Goal: Share content: Share content

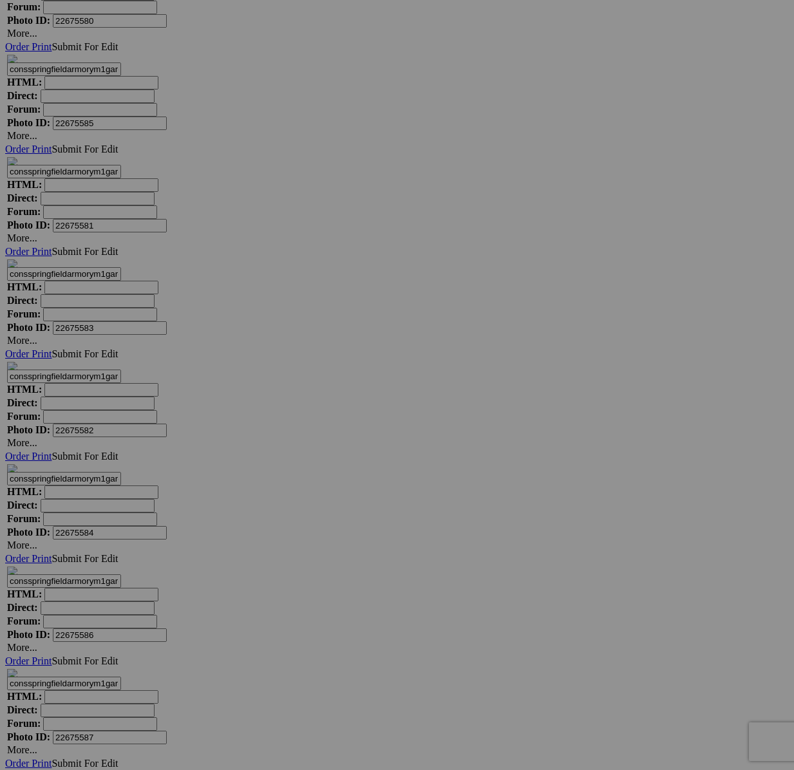
scroll to position [41298, 0]
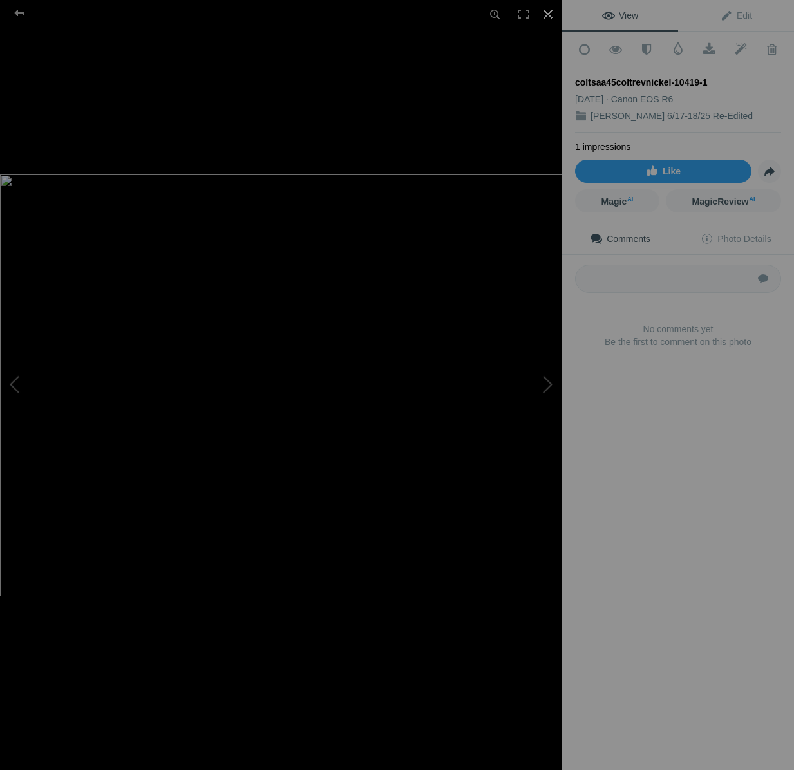
click at [549, 15] on div at bounding box center [548, 14] width 28 height 28
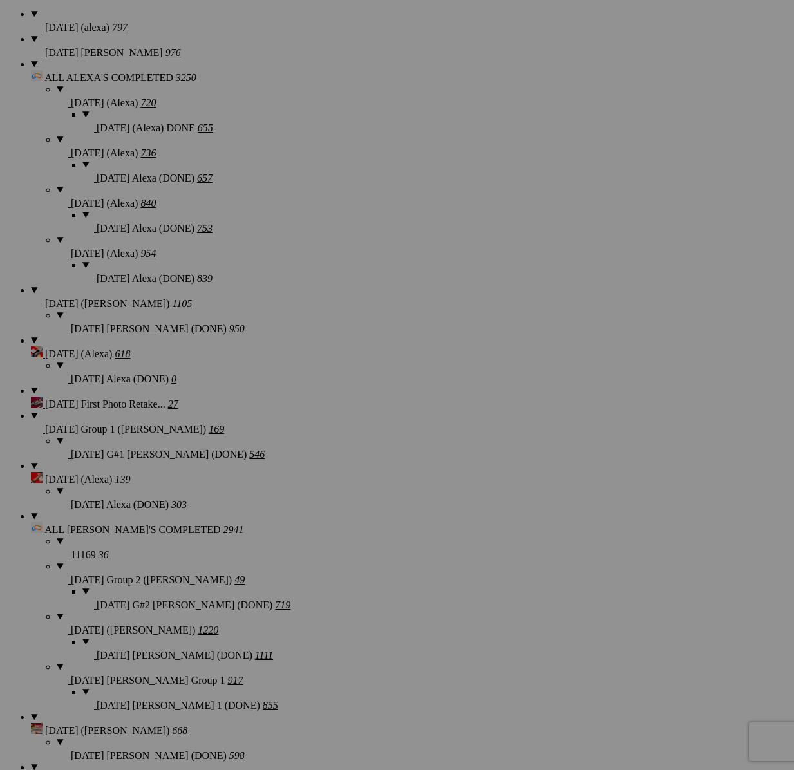
scroll to position [0, 0]
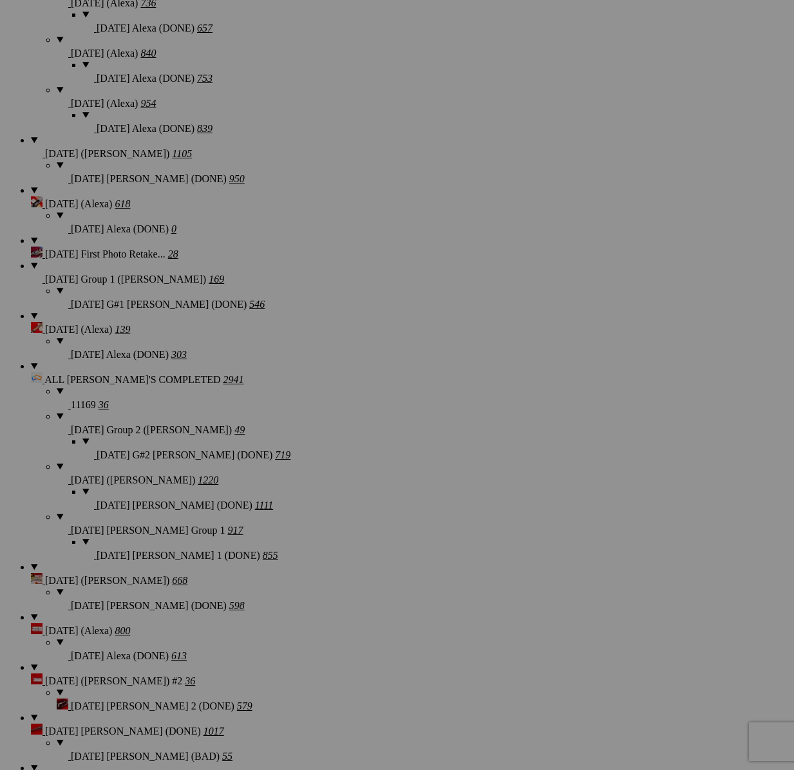
scroll to position [2148, 0]
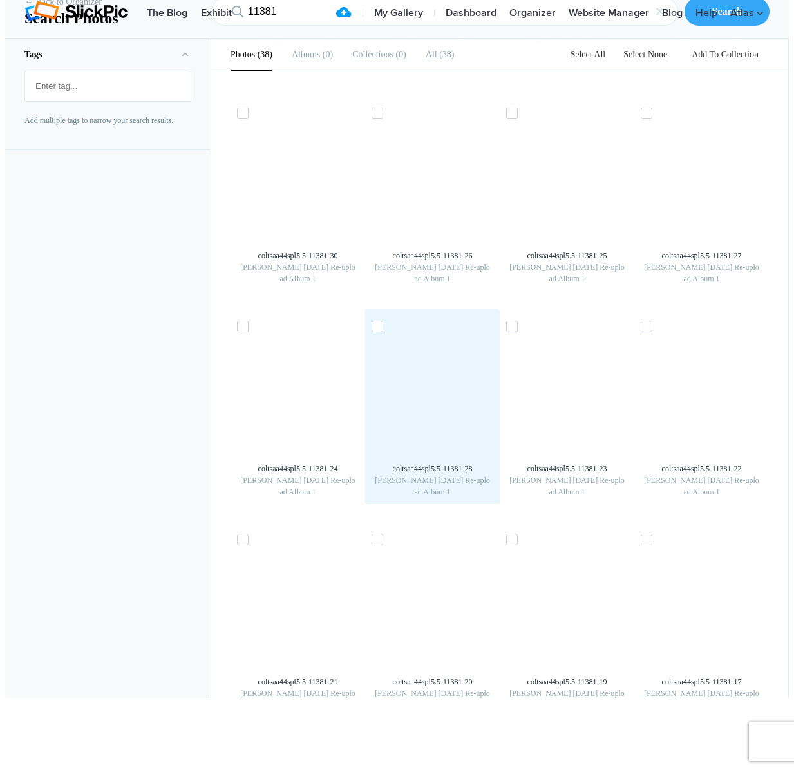
scroll to position [476, 0]
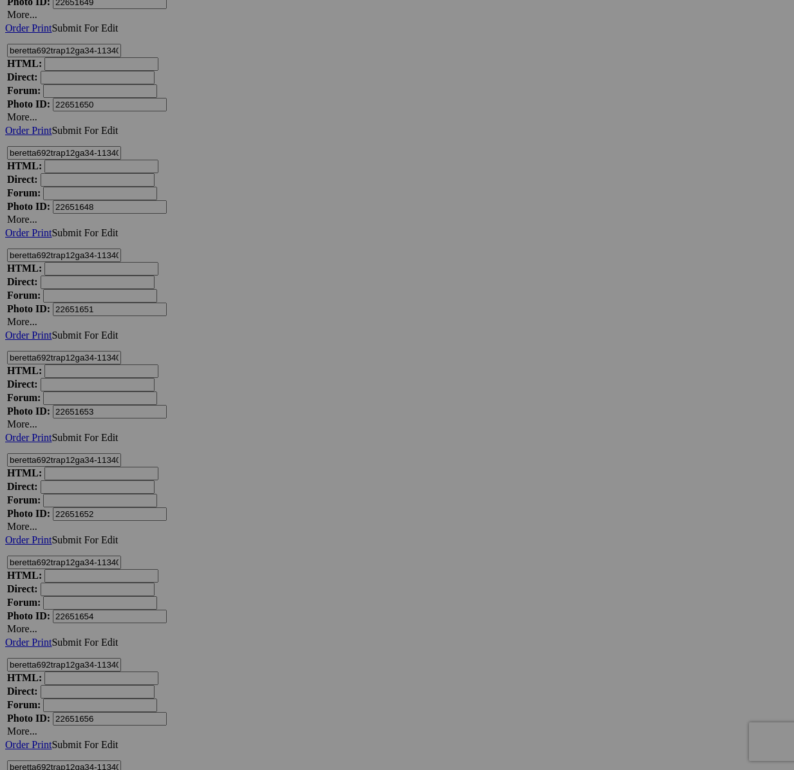
scroll to position [12550, 0]
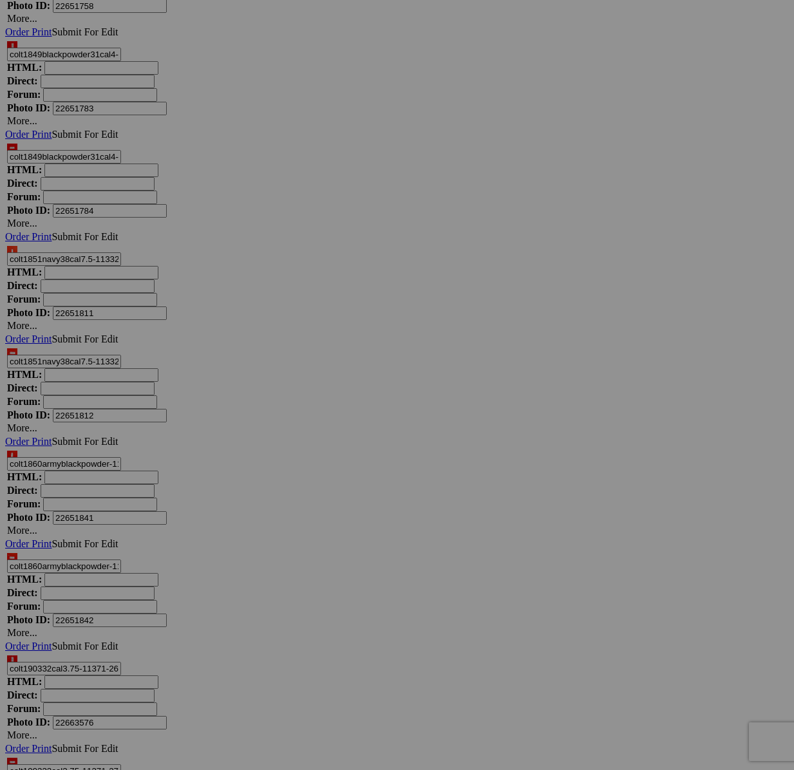
scroll to position [13498, 0]
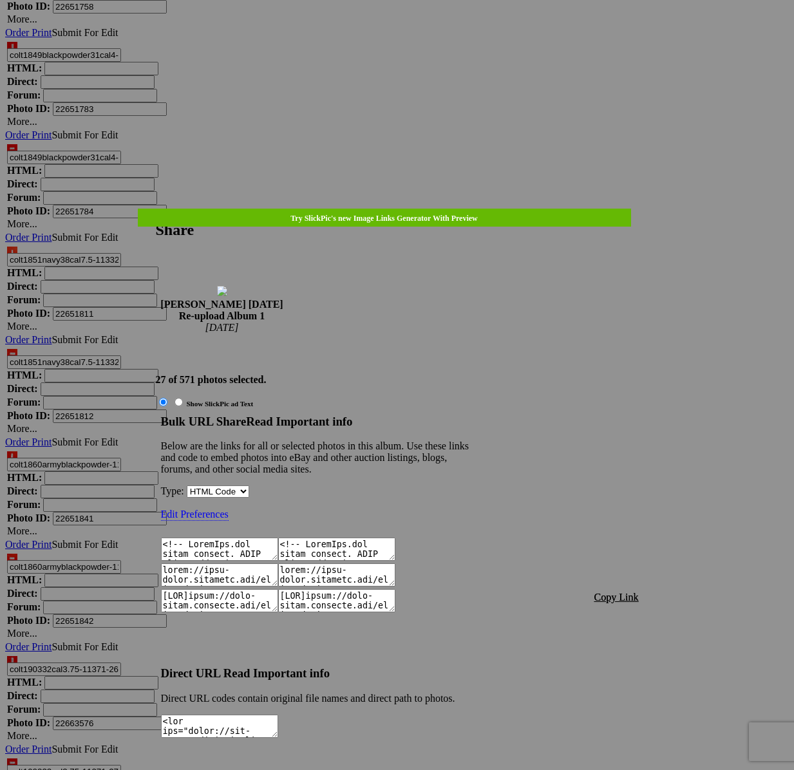
click at [628, 592] on span "Copy Link" at bounding box center [617, 597] width 44 height 11
click at [411, 37] on div at bounding box center [397, 385] width 794 height 770
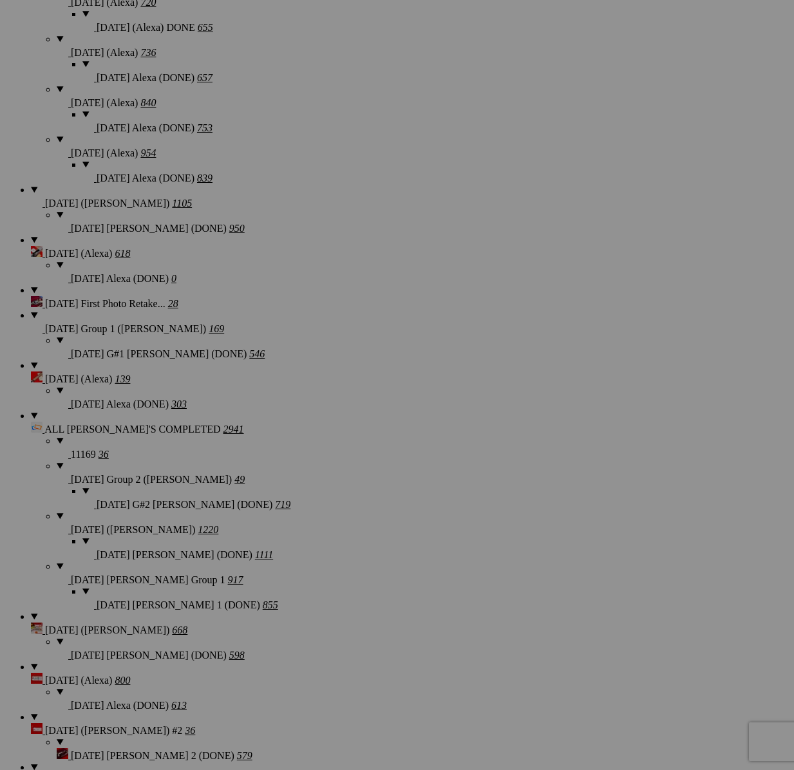
scroll to position [0, 0]
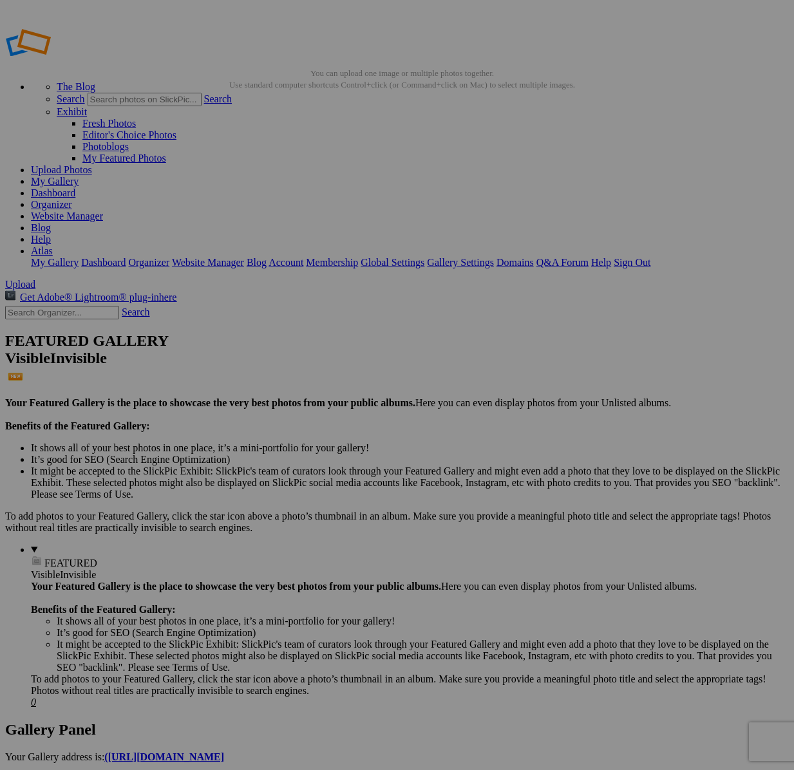
type input "[PERSON_NAME] [DATE] Re-upload Album 1"
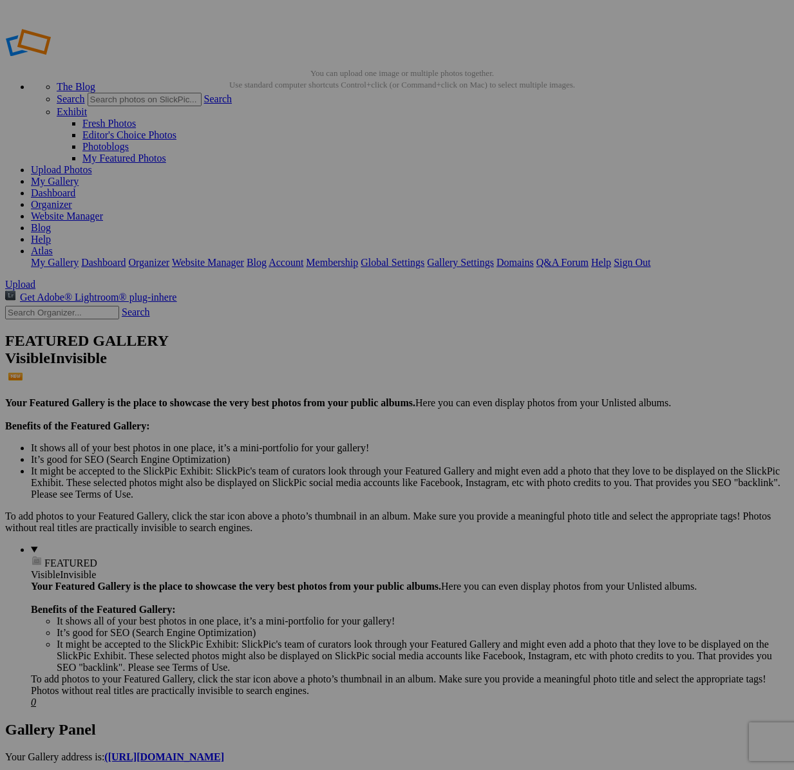
type textarea "<!-- SlickPic.com image hosting. HTML Bulk Share code Starts Here --> <div styl…"
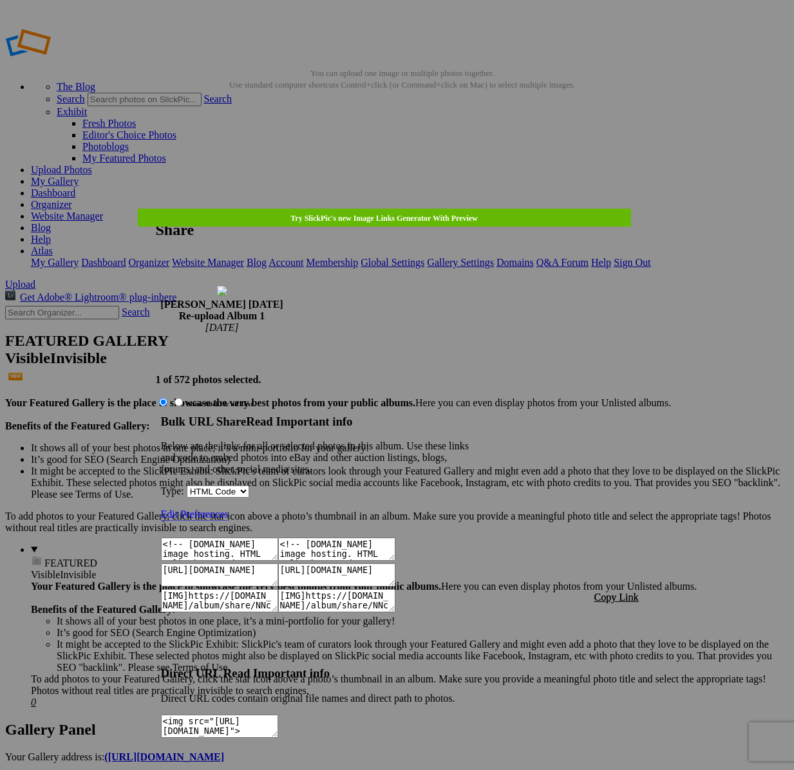
click at [608, 592] on span "Copy Link" at bounding box center [617, 597] width 44 height 11
click at [412, 72] on div at bounding box center [397, 385] width 794 height 770
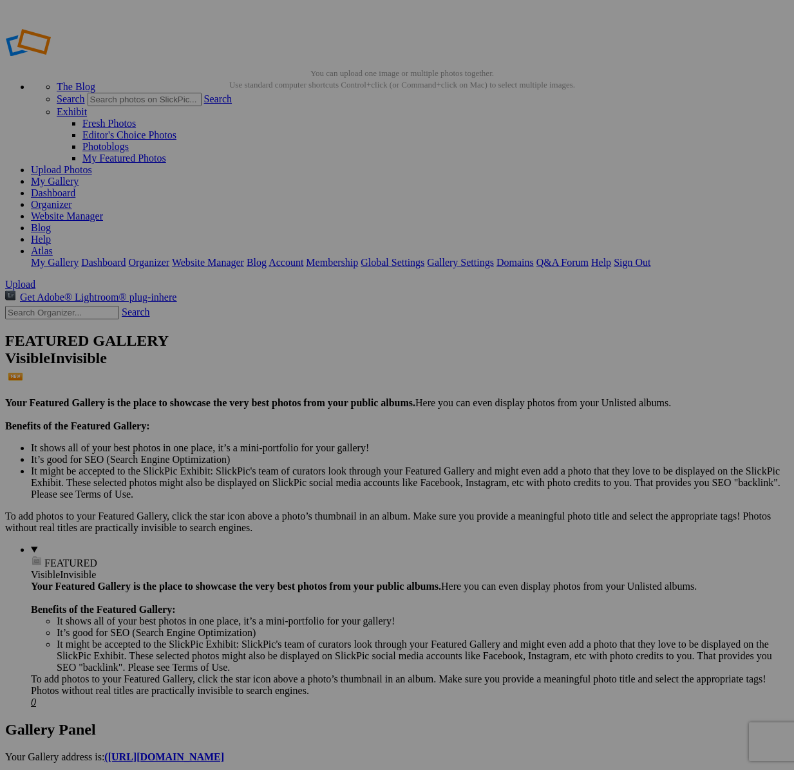
drag, startPoint x: 66, startPoint y: 235, endPoint x: 68, endPoint y: 337, distance: 101.8
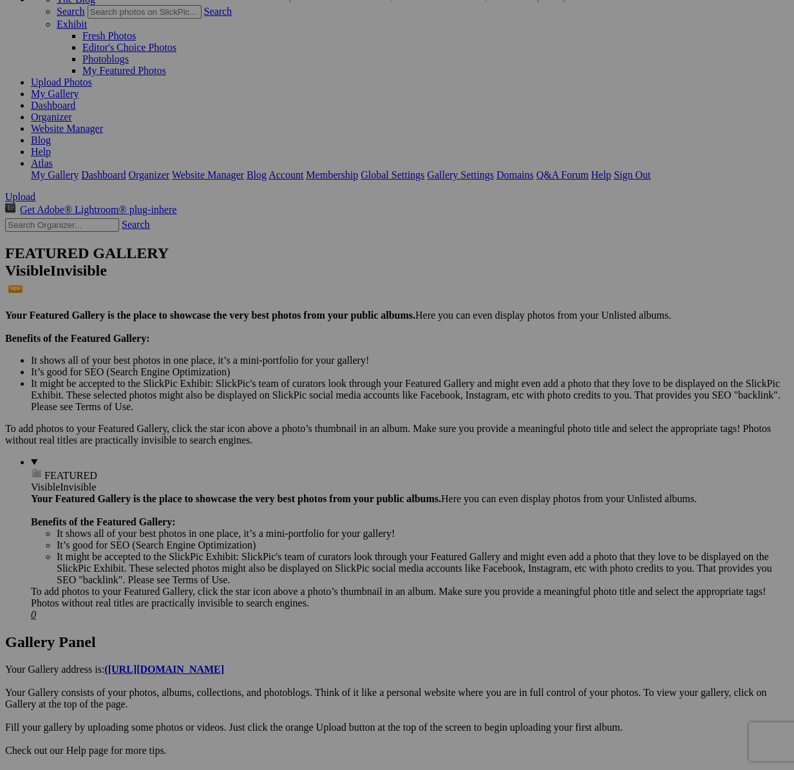
scroll to position [924, 0]
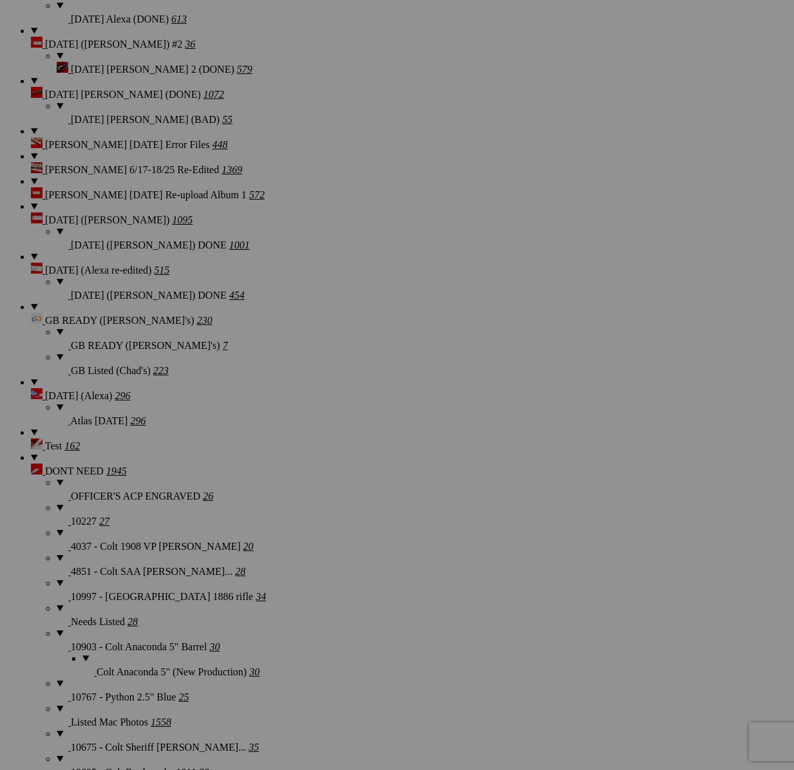
scroll to position [1892, 0]
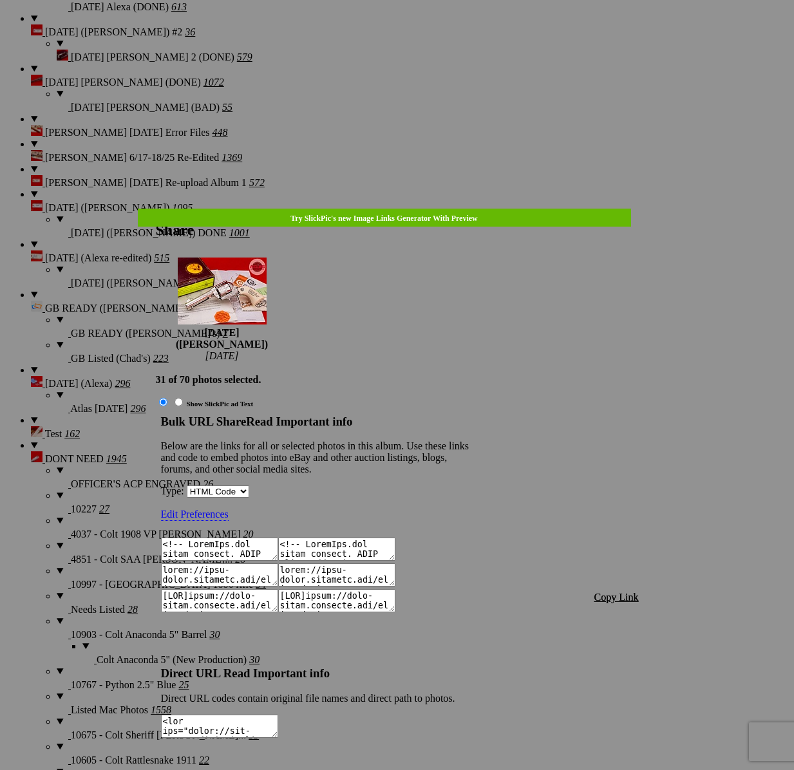
click at [616, 592] on span "Copy Link" at bounding box center [617, 597] width 44 height 11
click at [419, 35] on div at bounding box center [397, 385] width 794 height 770
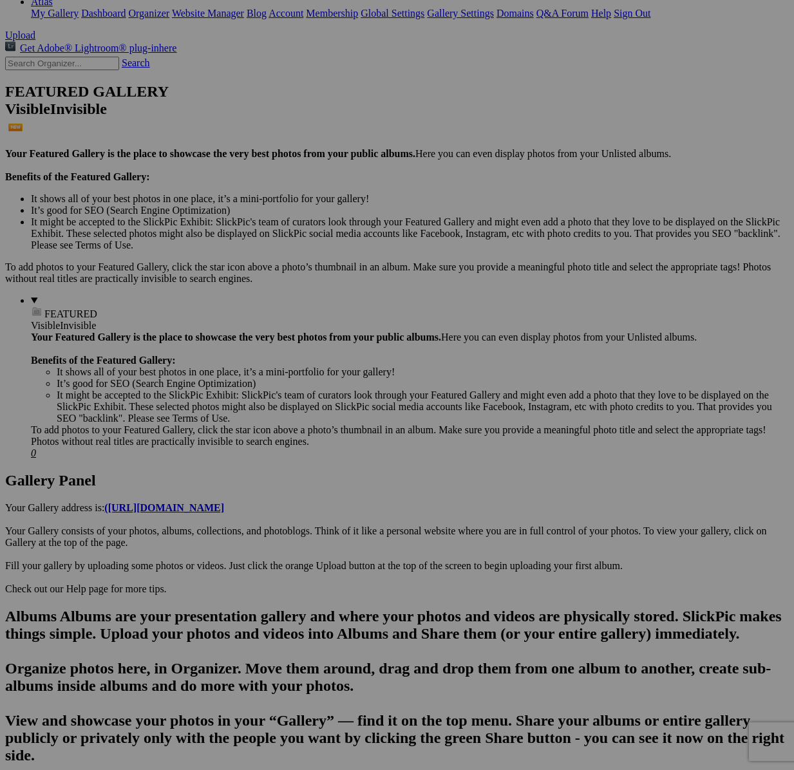
scroll to position [0, 0]
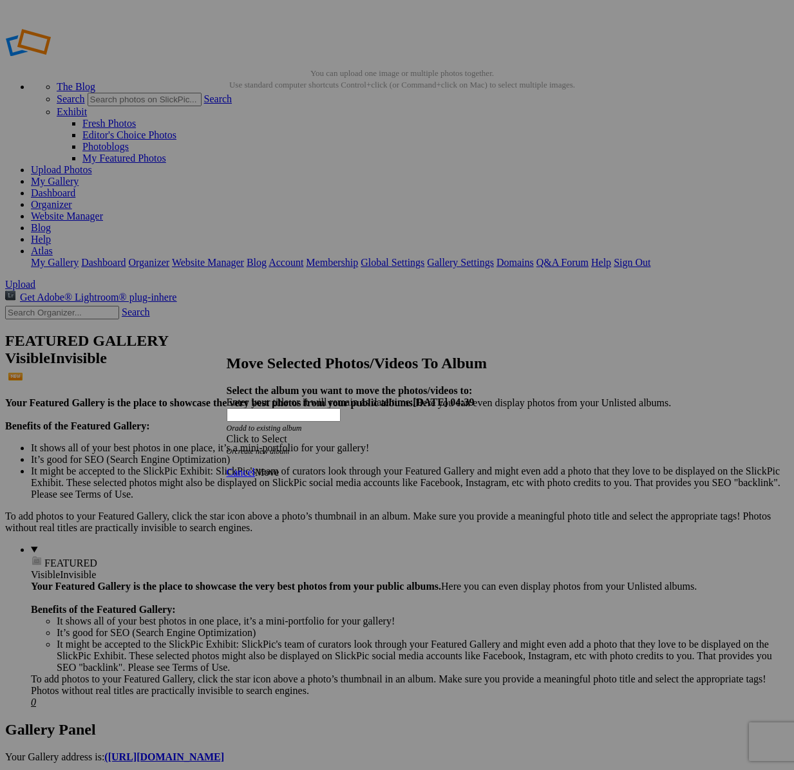
click at [227, 434] on span at bounding box center [227, 439] width 0 height 11
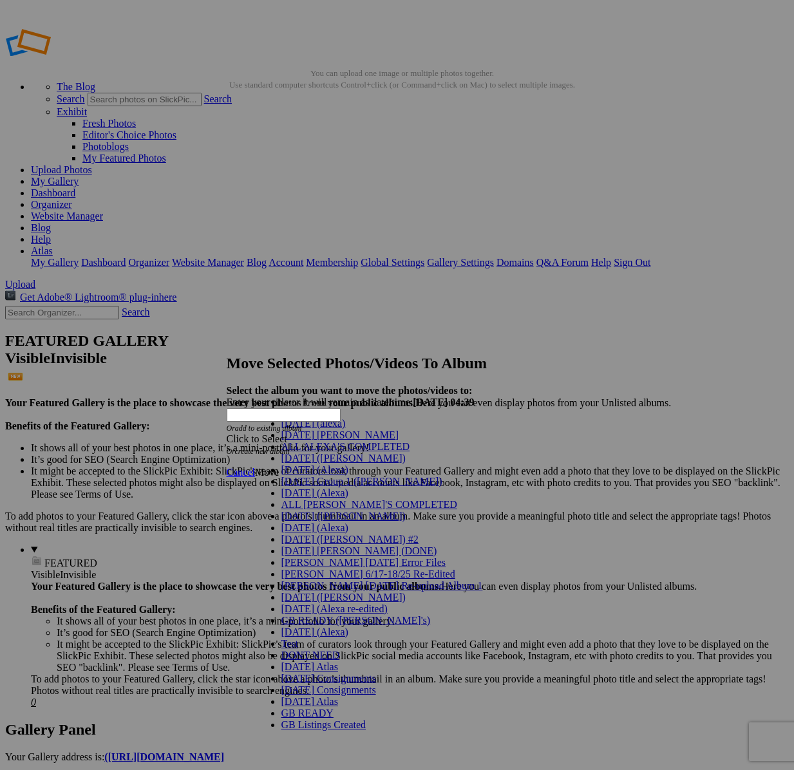
scroll to position [129, 0]
click at [309, 511] on span "[DATE] ([PERSON_NAME])" at bounding box center [343, 516] width 124 height 11
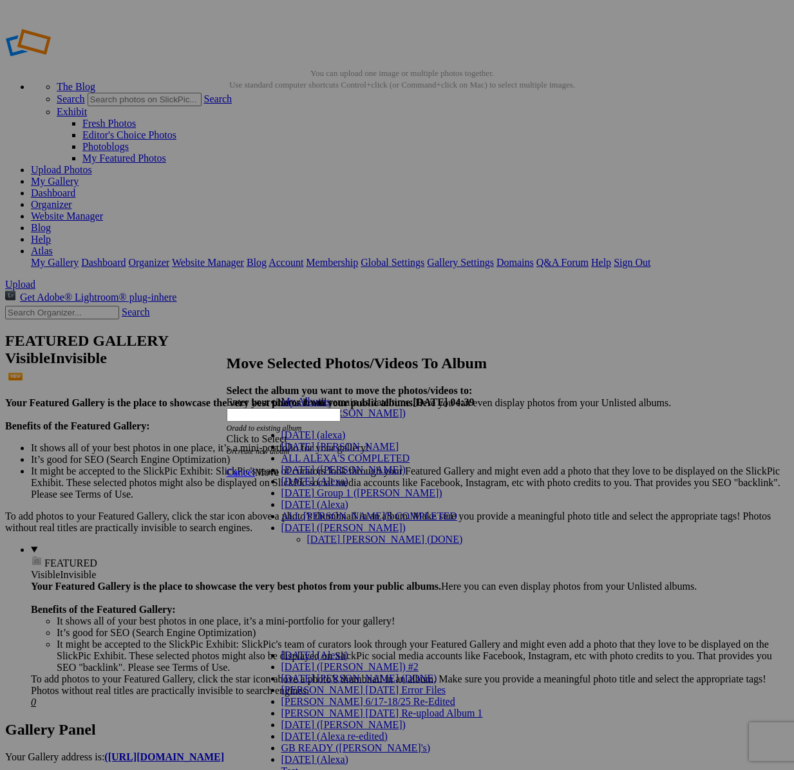
click at [314, 534] on link "[DATE] [PERSON_NAME] (DONE)" at bounding box center [385, 539] width 156 height 11
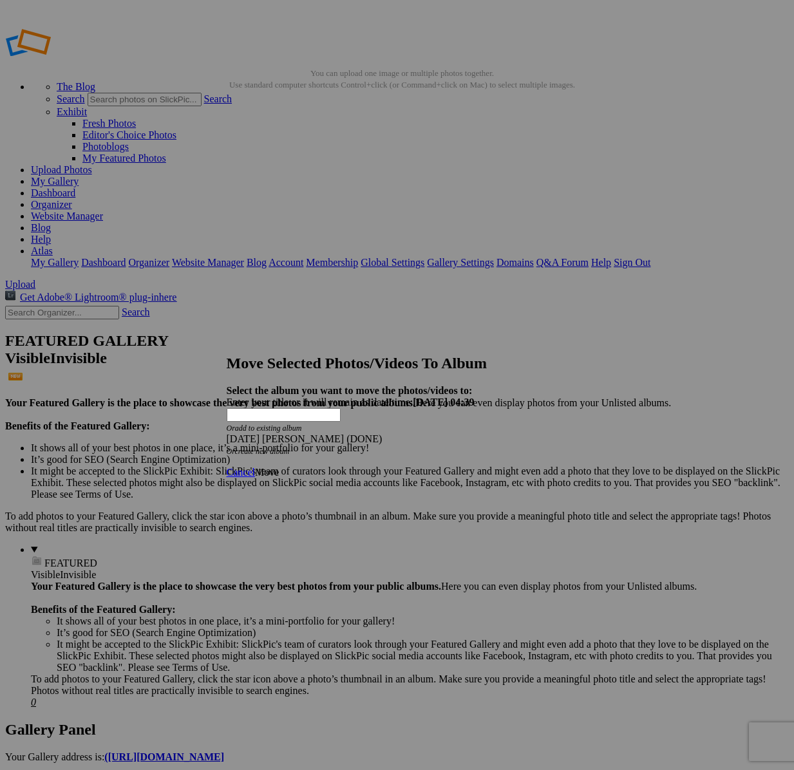
click at [279, 467] on span "Move" at bounding box center [267, 472] width 24 height 11
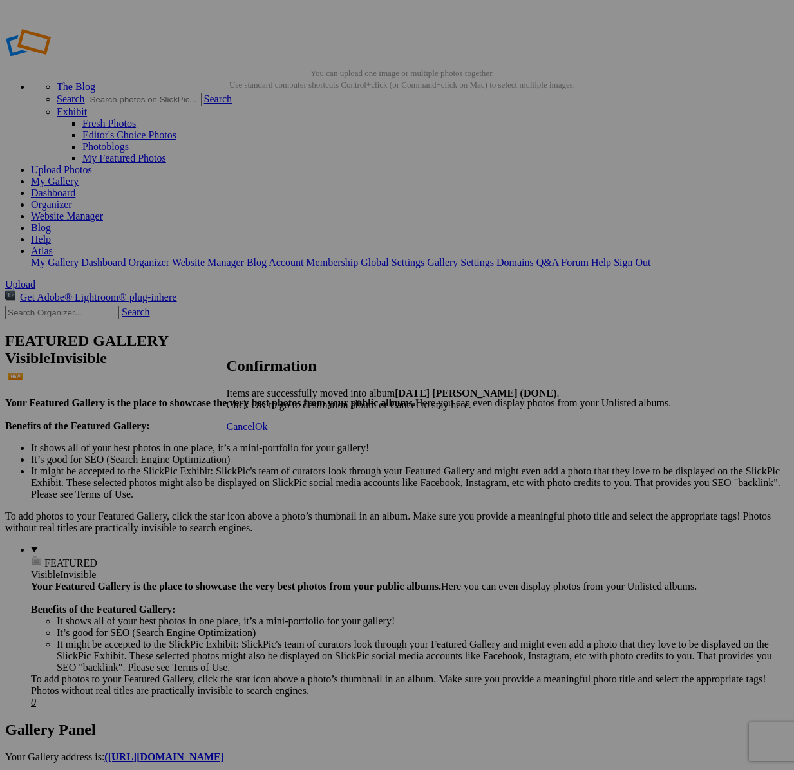
click at [255, 432] on span "Cancel" at bounding box center [241, 426] width 28 height 11
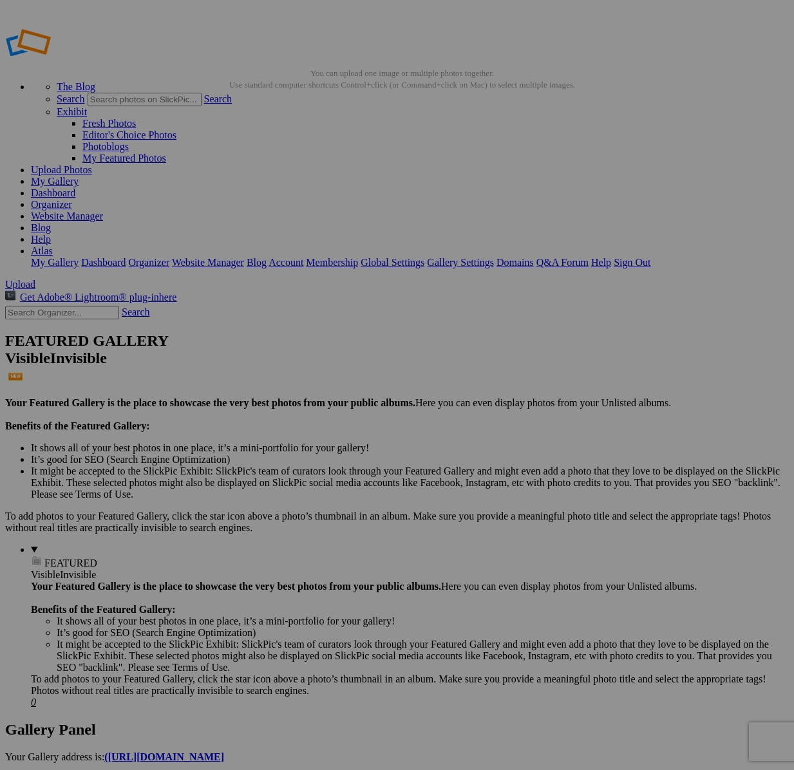
type textarea "<!-- SlickPic.com image hosting. HTML Bulk Share code Starts Here --> <div styl…"
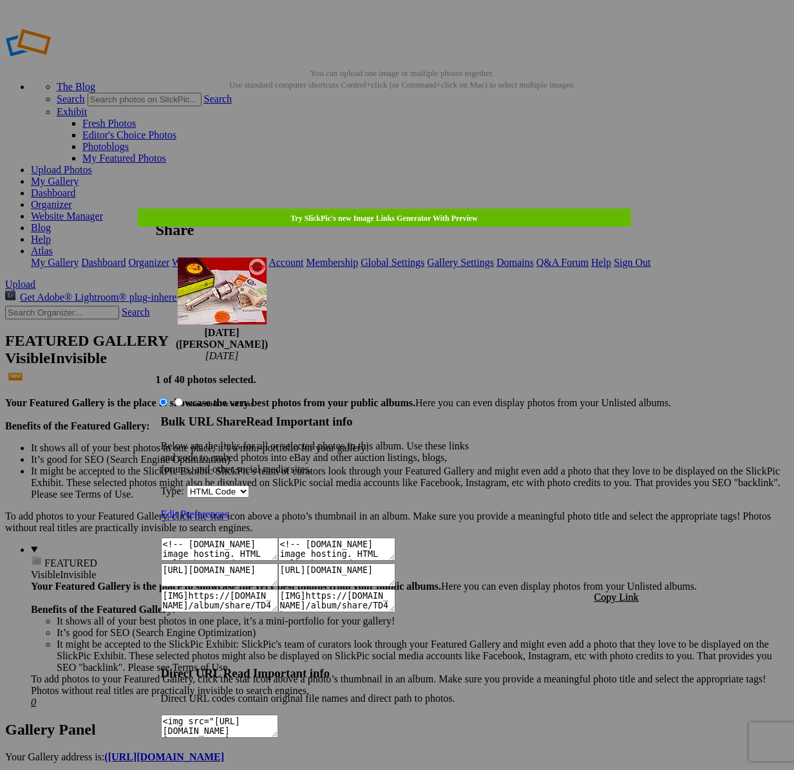
click at [605, 592] on span "Copy Link" at bounding box center [617, 597] width 44 height 11
click at [156, 209] on link at bounding box center [156, 209] width 0 height 0
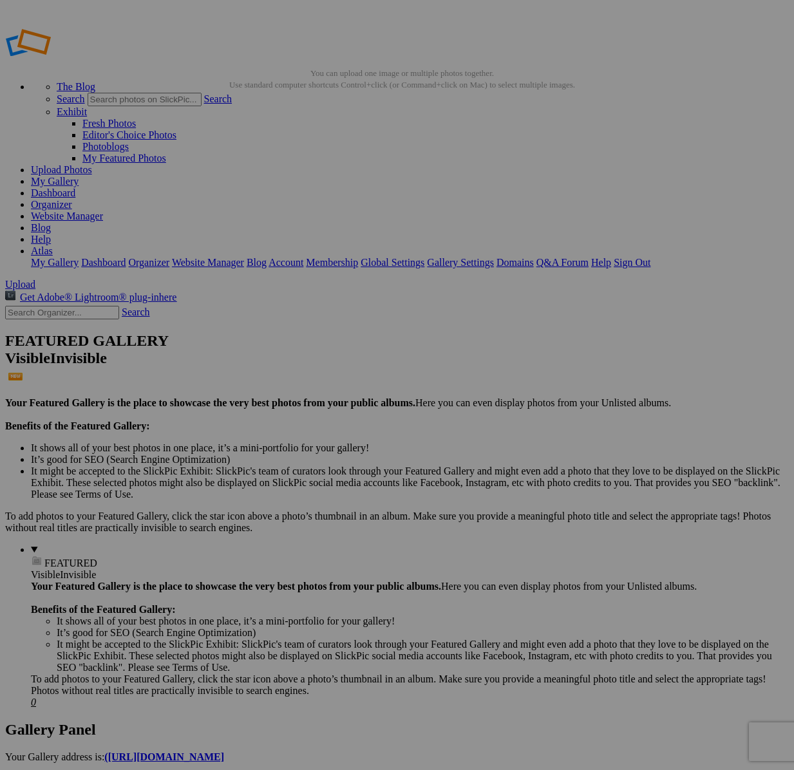
drag, startPoint x: 76, startPoint y: 195, endPoint x: 64, endPoint y: 317, distance: 123.0
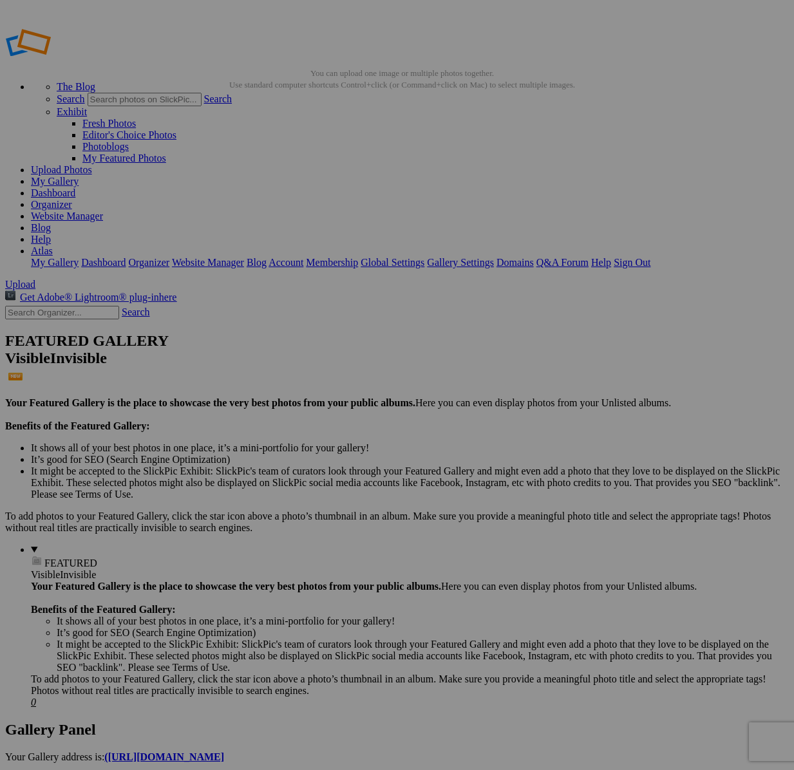
type input "[DATE] (Alexa)"
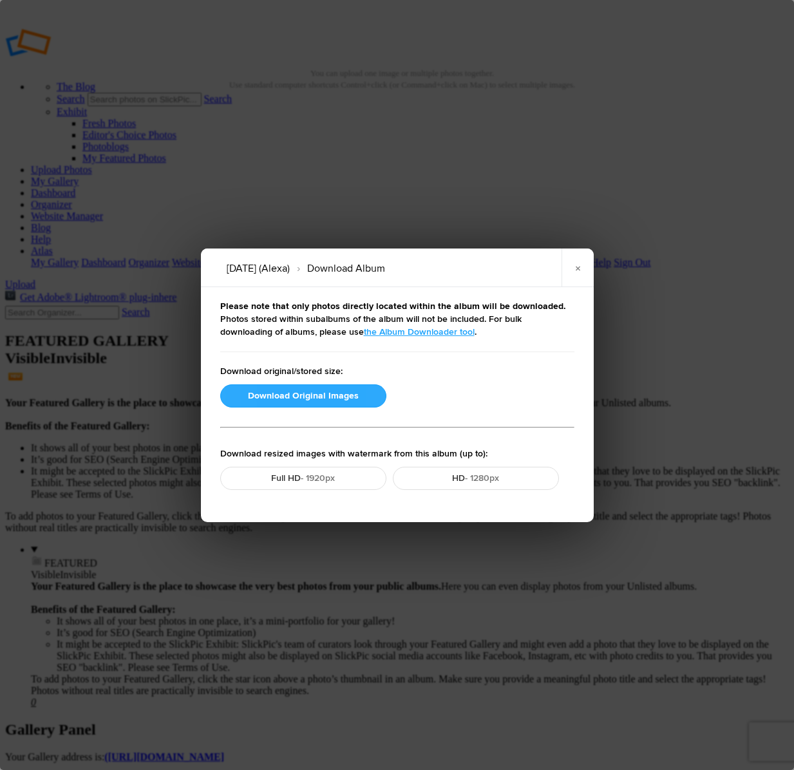
click at [307, 398] on button "Download Original Images" at bounding box center [303, 396] width 166 height 23
